Goal: Information Seeking & Learning: Learn about a topic

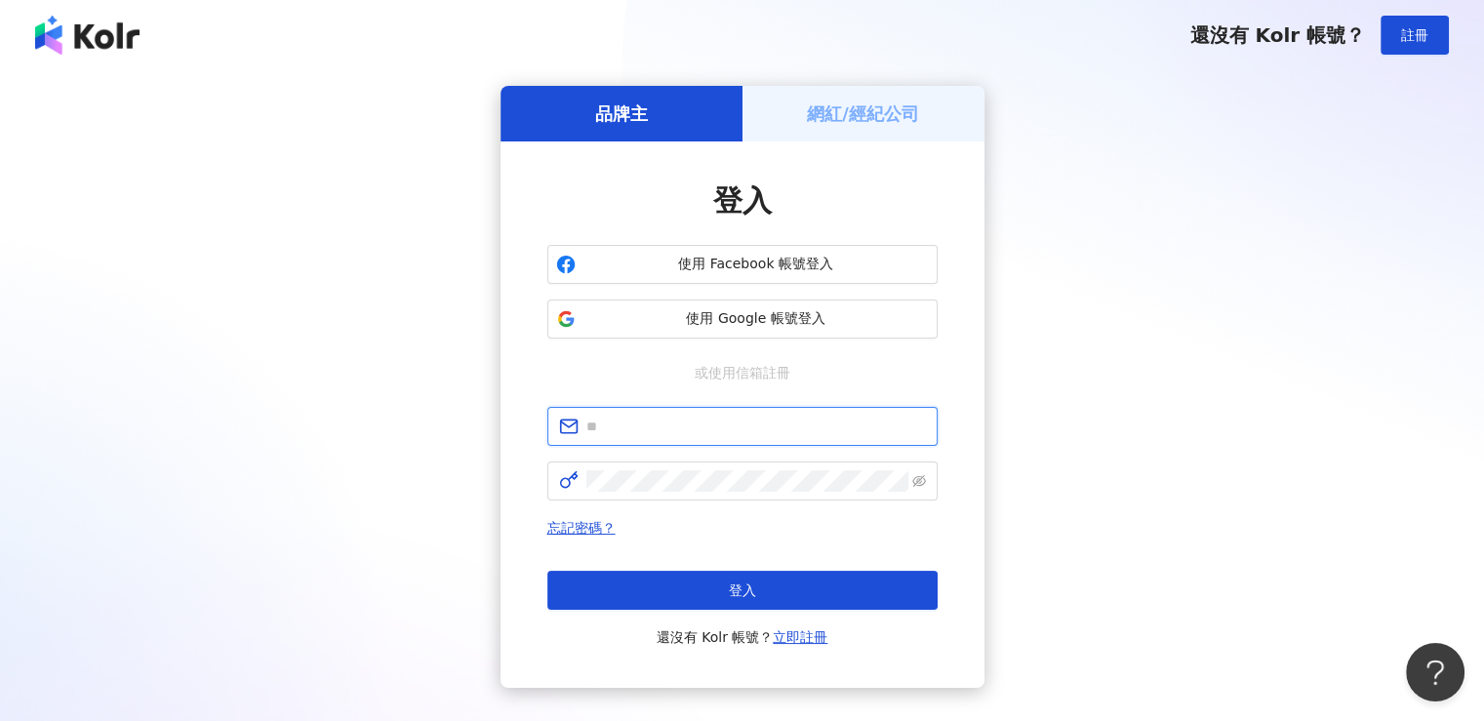
click at [633, 430] on input "text" at bounding box center [755, 426] width 339 height 21
type input "**********"
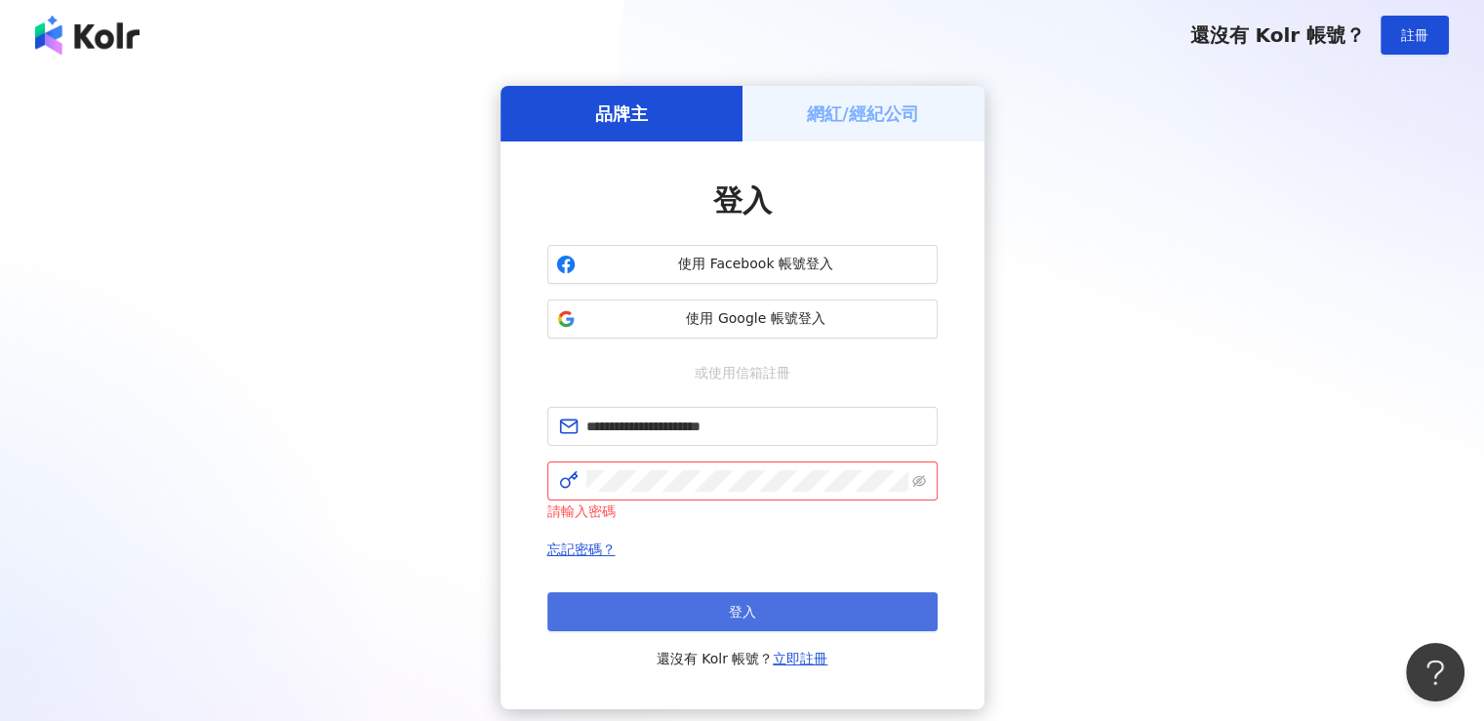
click at [771, 606] on button "登入" at bounding box center [742, 611] width 390 height 39
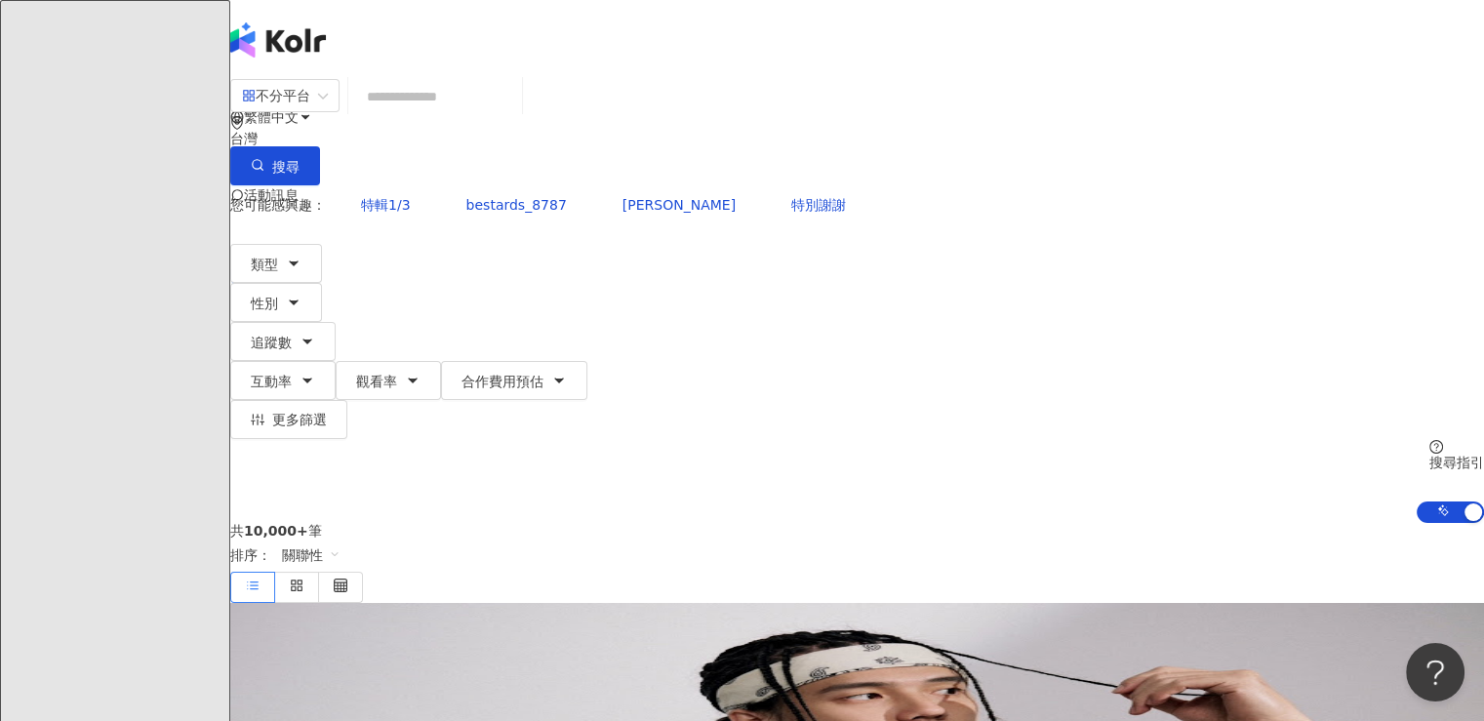
click at [514, 109] on input "search" at bounding box center [435, 96] width 158 height 37
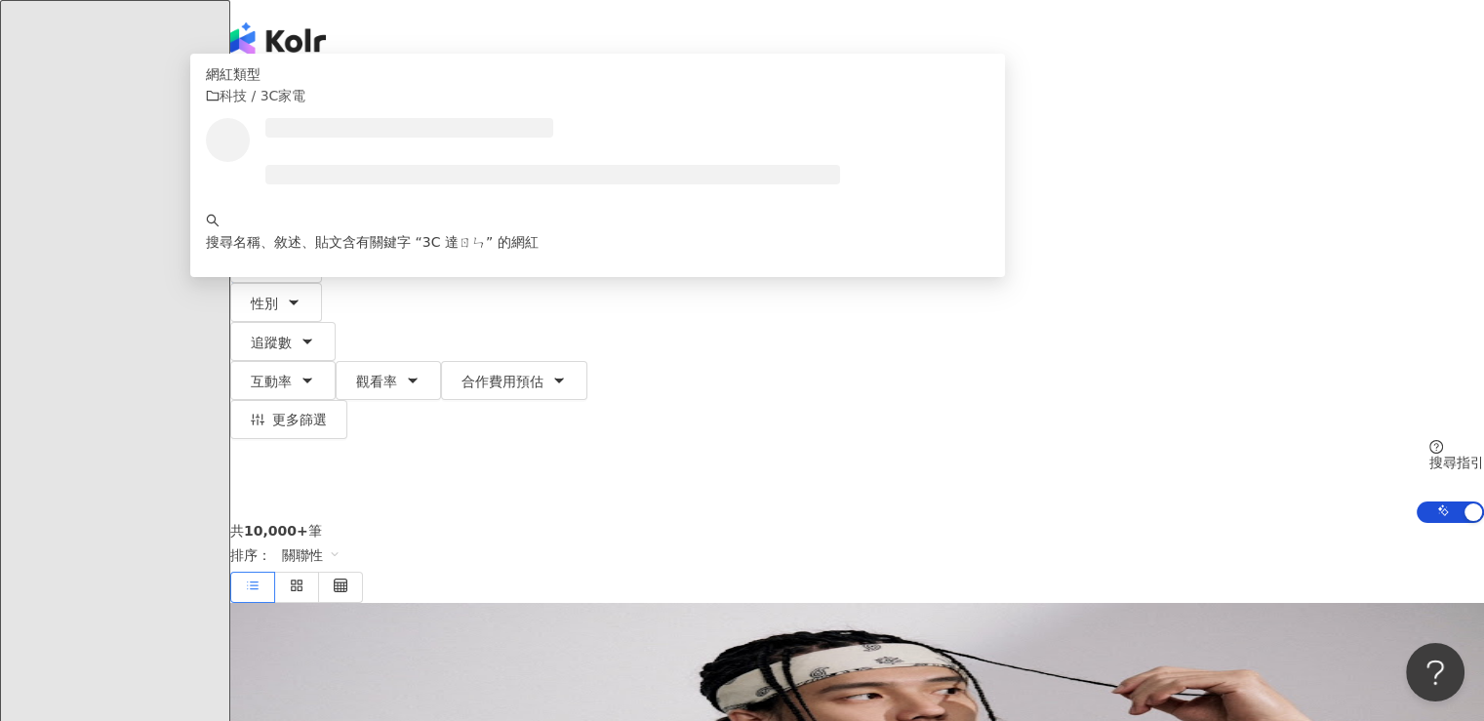
type input "*****"
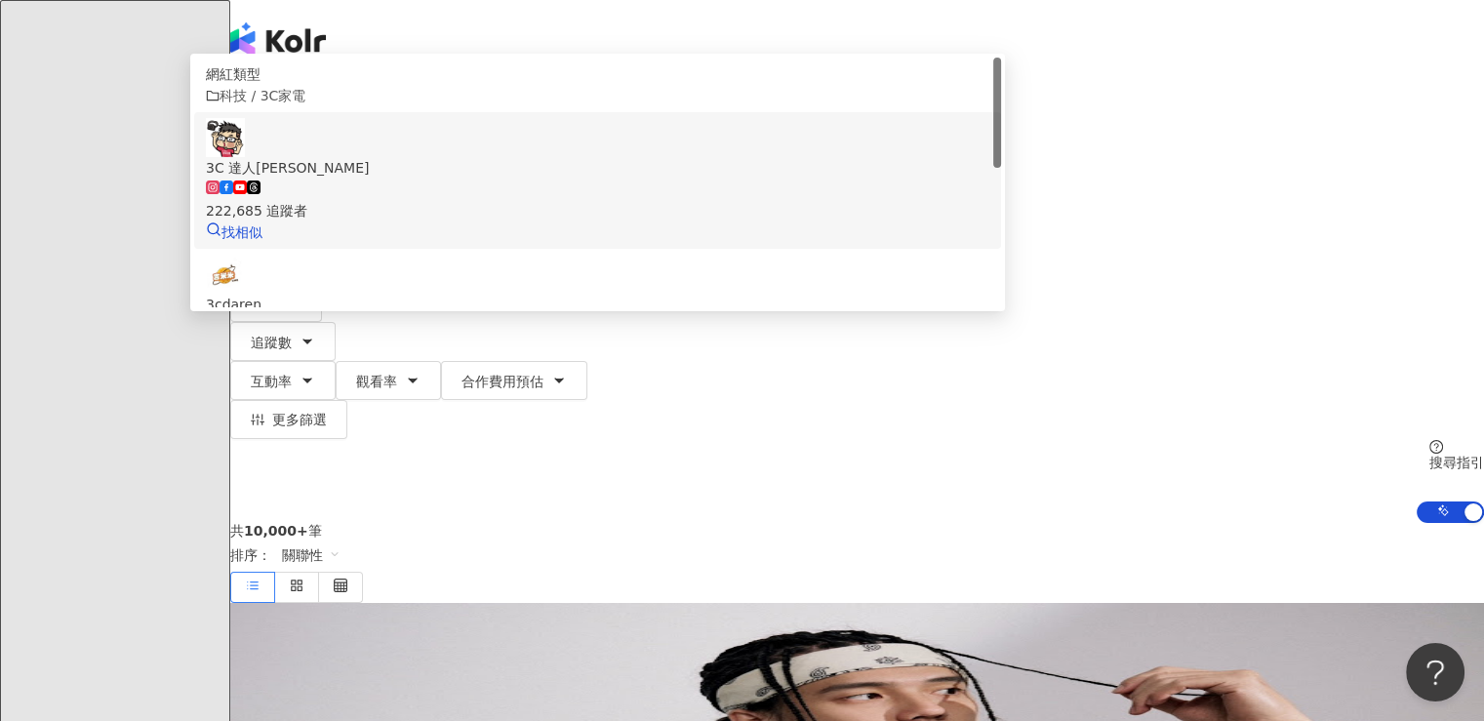
click at [657, 238] on div "3C 達人廖阿輝 222,685 追蹤者 找相似" at bounding box center [597, 180] width 783 height 125
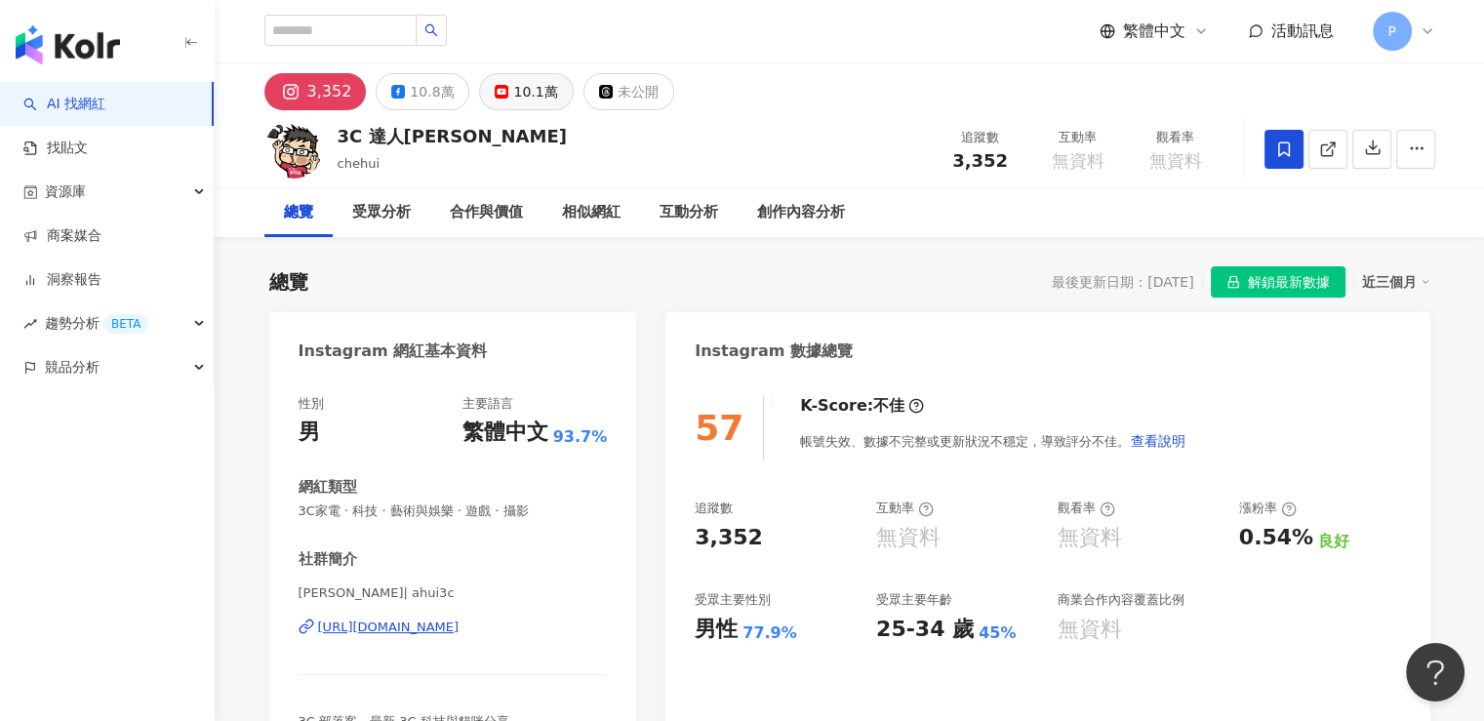
click at [531, 88] on div "10.1萬" at bounding box center [535, 91] width 44 height 27
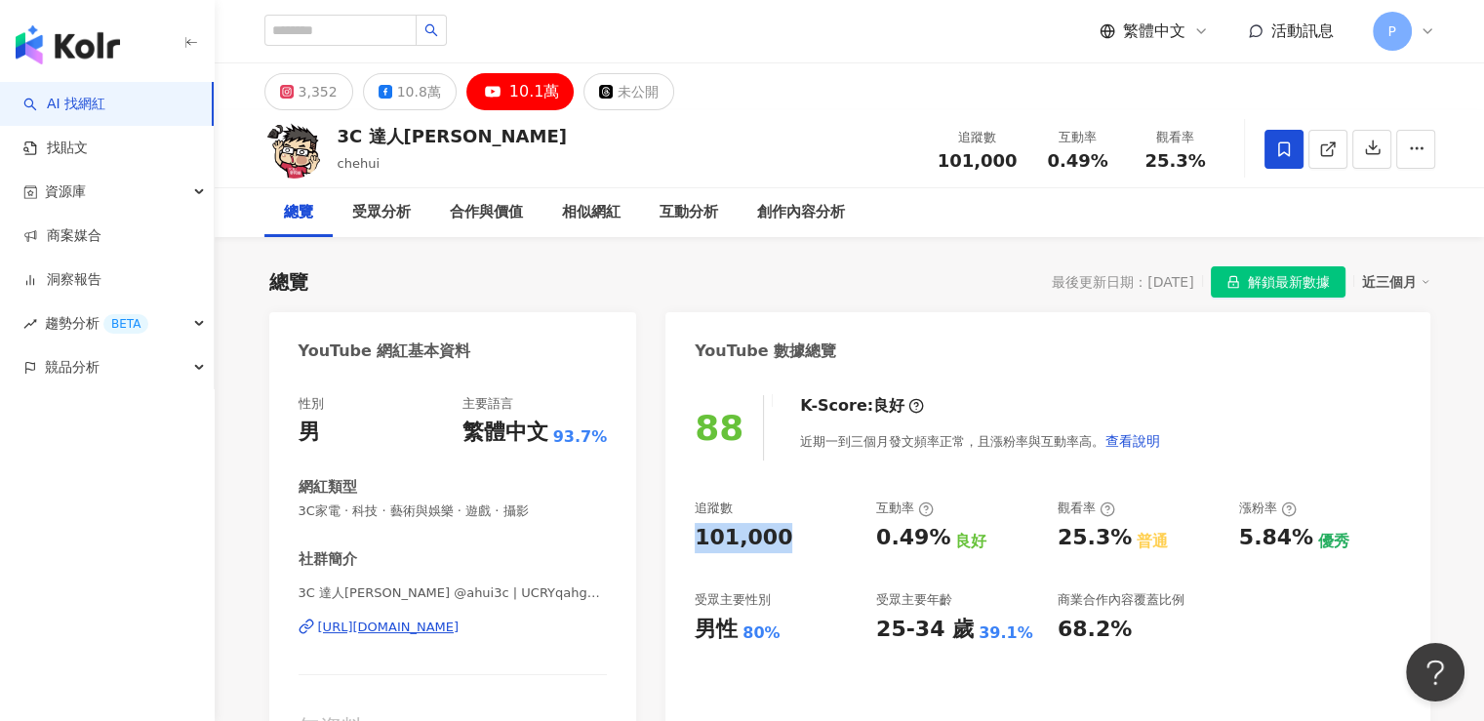
drag, startPoint x: 783, startPoint y: 539, endPoint x: 688, endPoint y: 537, distance: 95.6
click at [688, 537] on div "88 K-Score : 良好 近期一到三個月發文頻率正常，且漲粉率與互動率高。 查看說明 追蹤數 101,000 互動率 0.49% 良好 觀看率 25.3…" at bounding box center [1047, 574] width 764 height 397
copy div "101,000"
click at [384, 95] on icon at bounding box center [385, 92] width 14 height 14
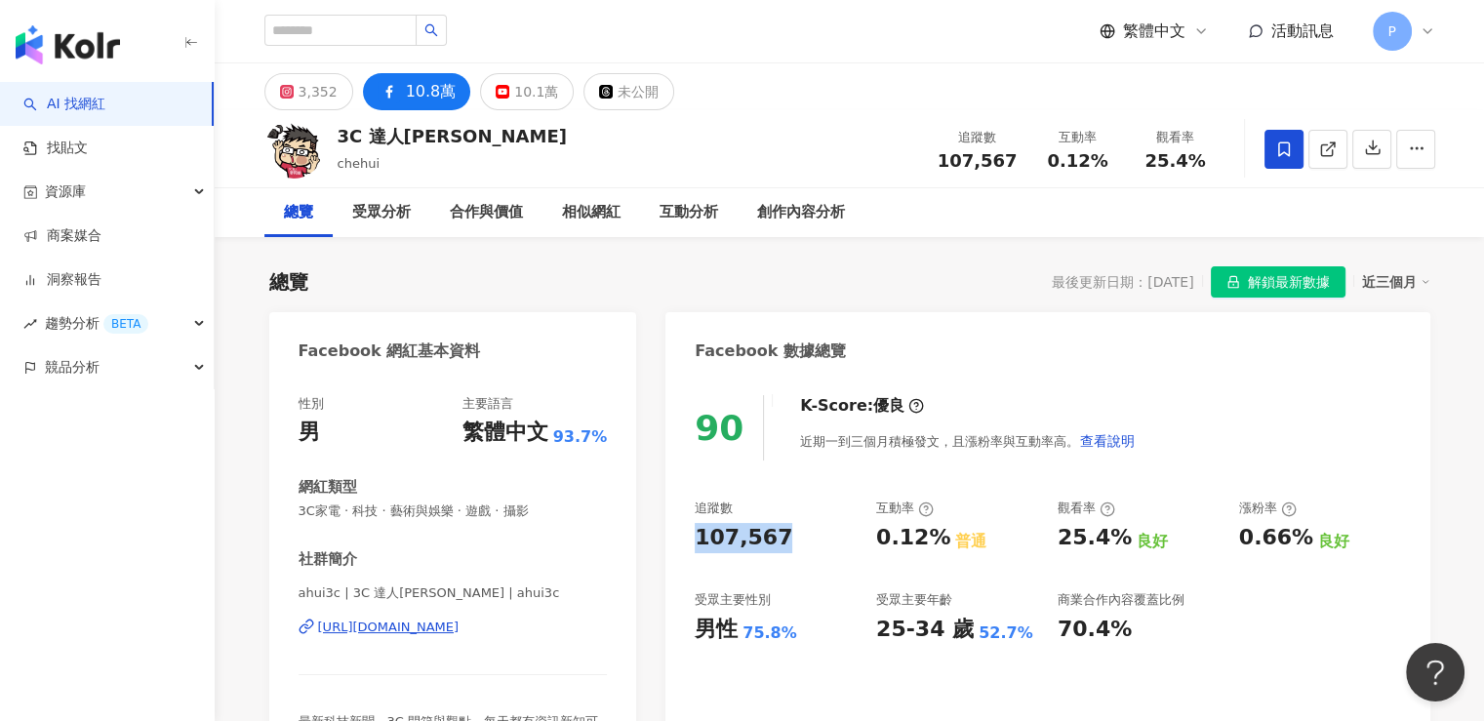
drag, startPoint x: 800, startPoint y: 538, endPoint x: 701, endPoint y: 521, distance: 99.9
click at [689, 537] on div "90 K-Score : 優良 近期一到三個月積極發文，且漲粉率與互動率高。 查看說明 追蹤數 107,567 互動率 0.12% 普通 觀看率 25.4% …" at bounding box center [1047, 586] width 764 height 420
copy div "107,567"
